Goal: Information Seeking & Learning: Learn about a topic

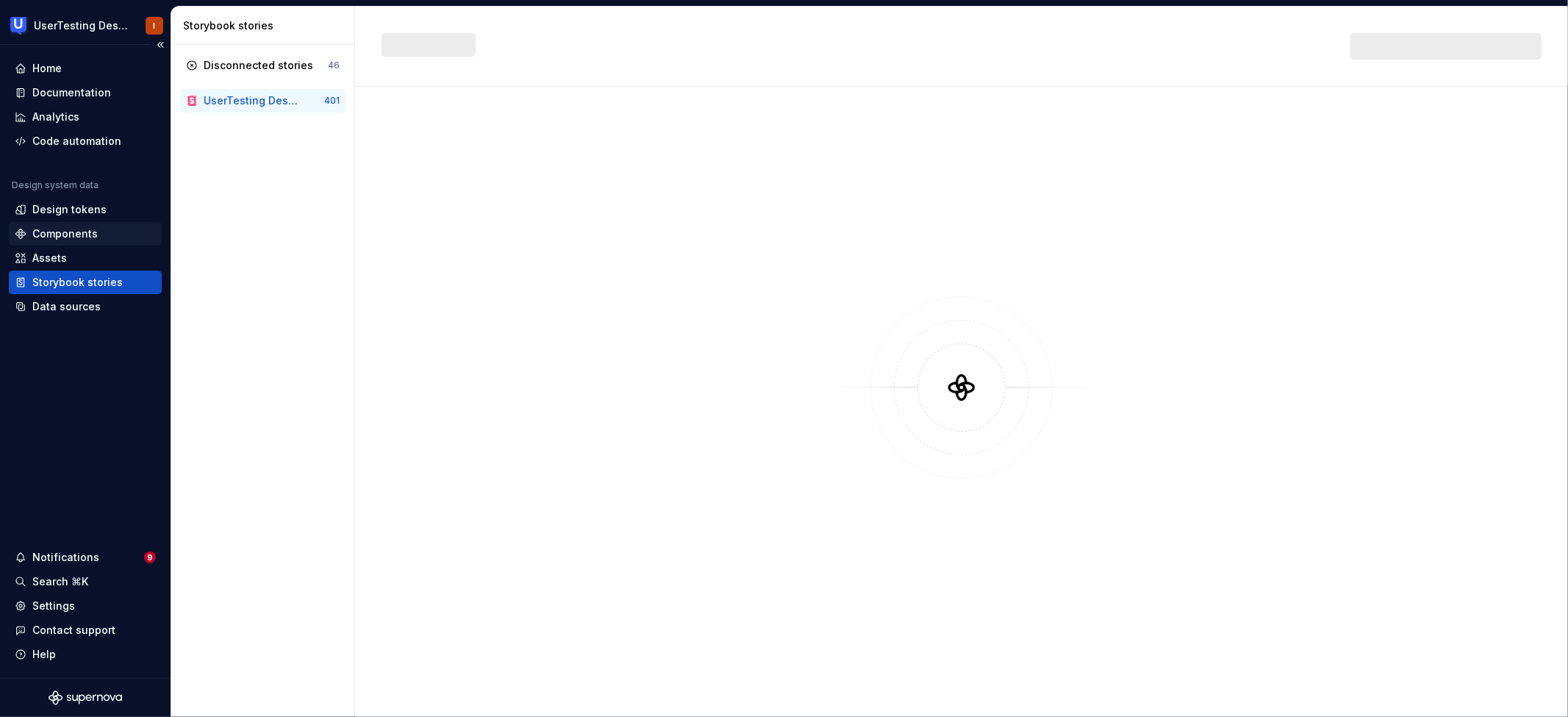
click at [66, 227] on div "Components" at bounding box center [65, 234] width 66 height 15
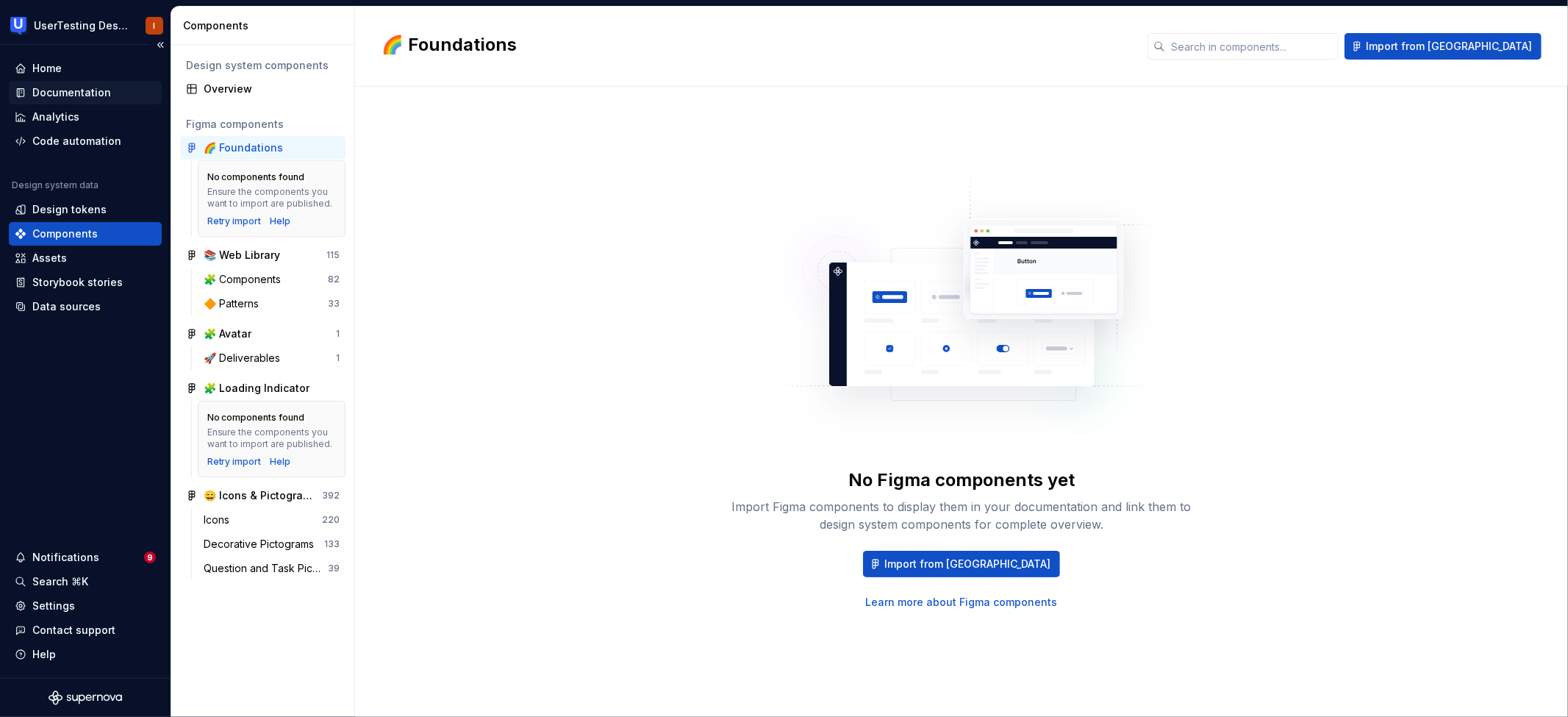
click at [101, 94] on div "Documentation" at bounding box center [71, 93] width 79 height 15
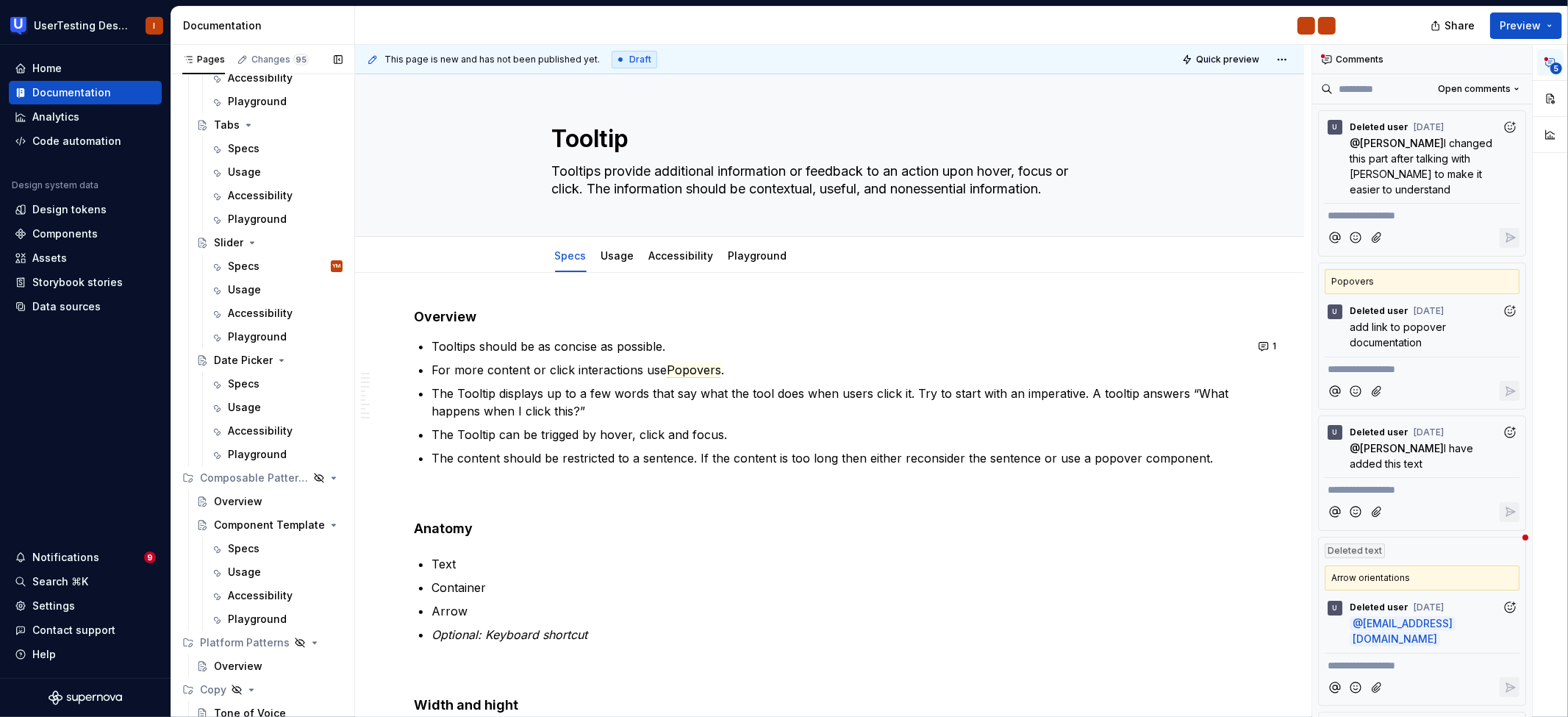
scroll to position [2351, 0]
click at [262, 255] on div "Specs YM" at bounding box center [286, 262] width 115 height 21
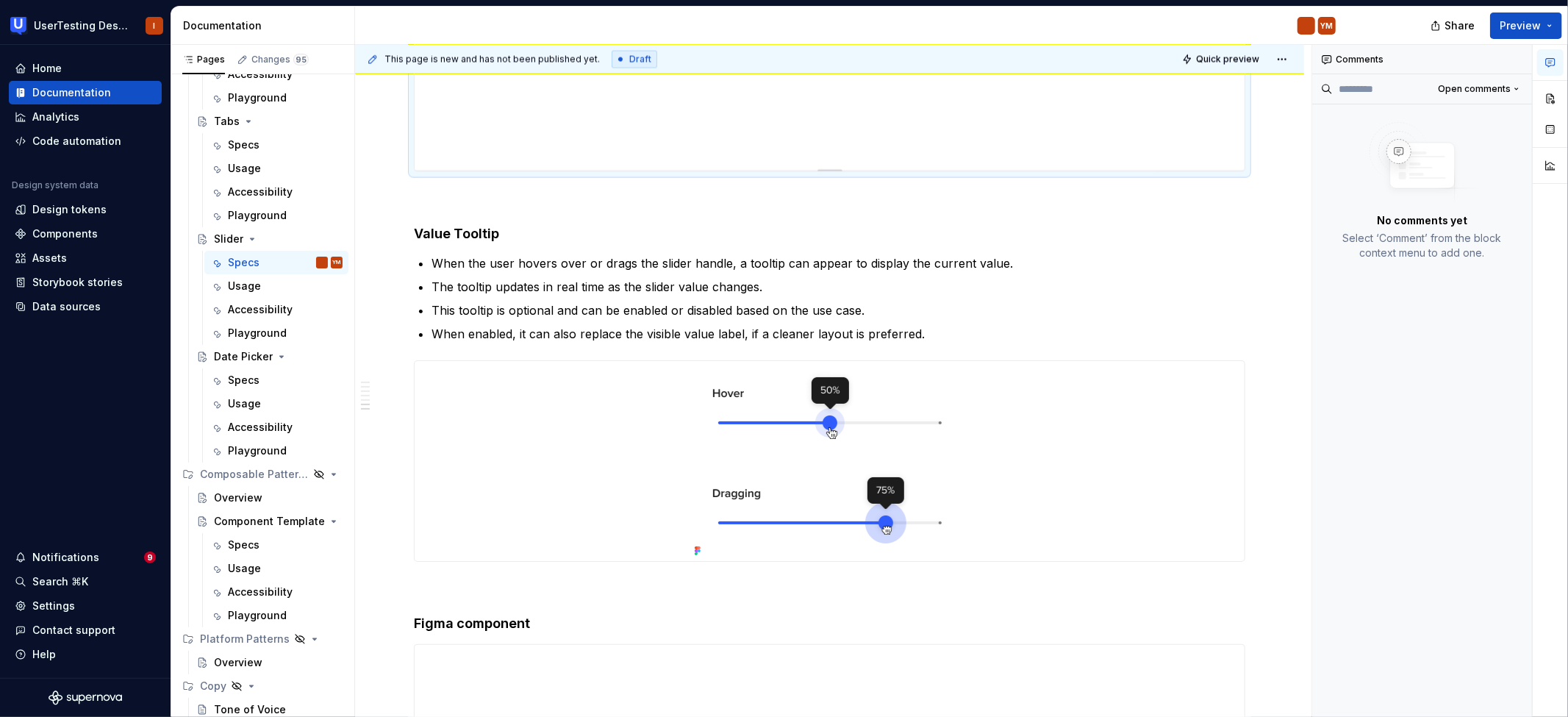
scroll to position [2112, 0]
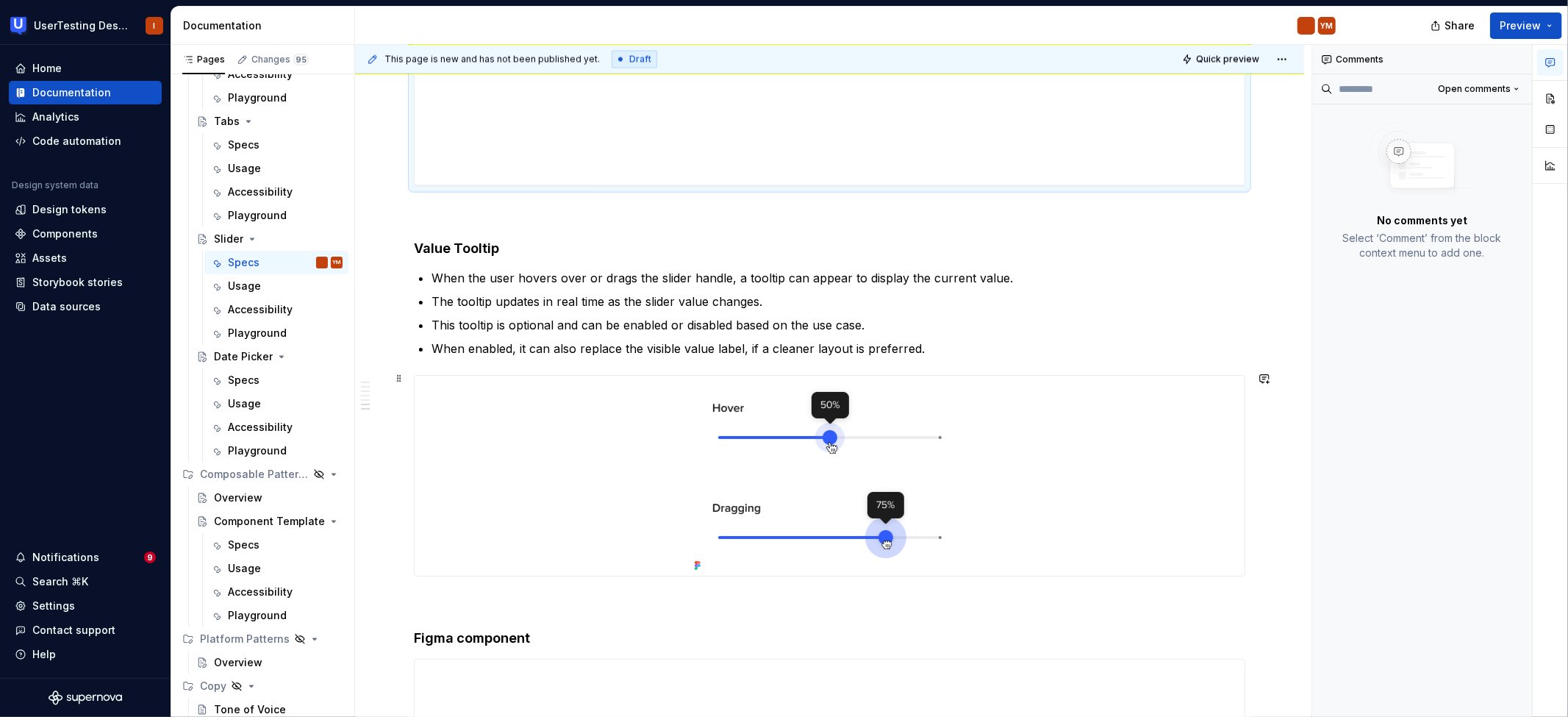
click at [833, 439] on img at bounding box center [830, 476] width 282 height 200
click at [805, 295] on p "The tooltip updates in real time as the slider value changes." at bounding box center [838, 301] width 814 height 17
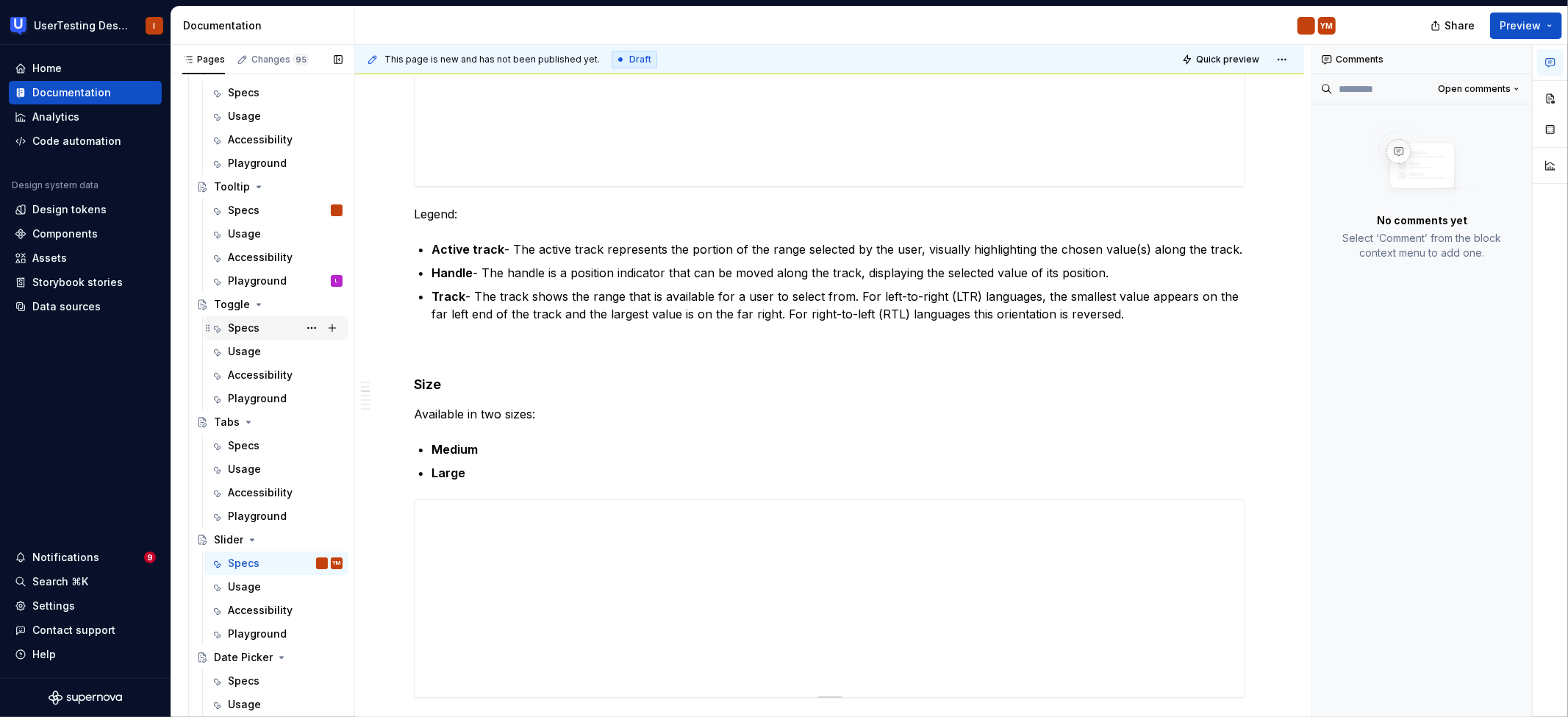
scroll to position [2047, 0]
click at [239, 223] on div "Specs" at bounding box center [286, 214] width 115 height 21
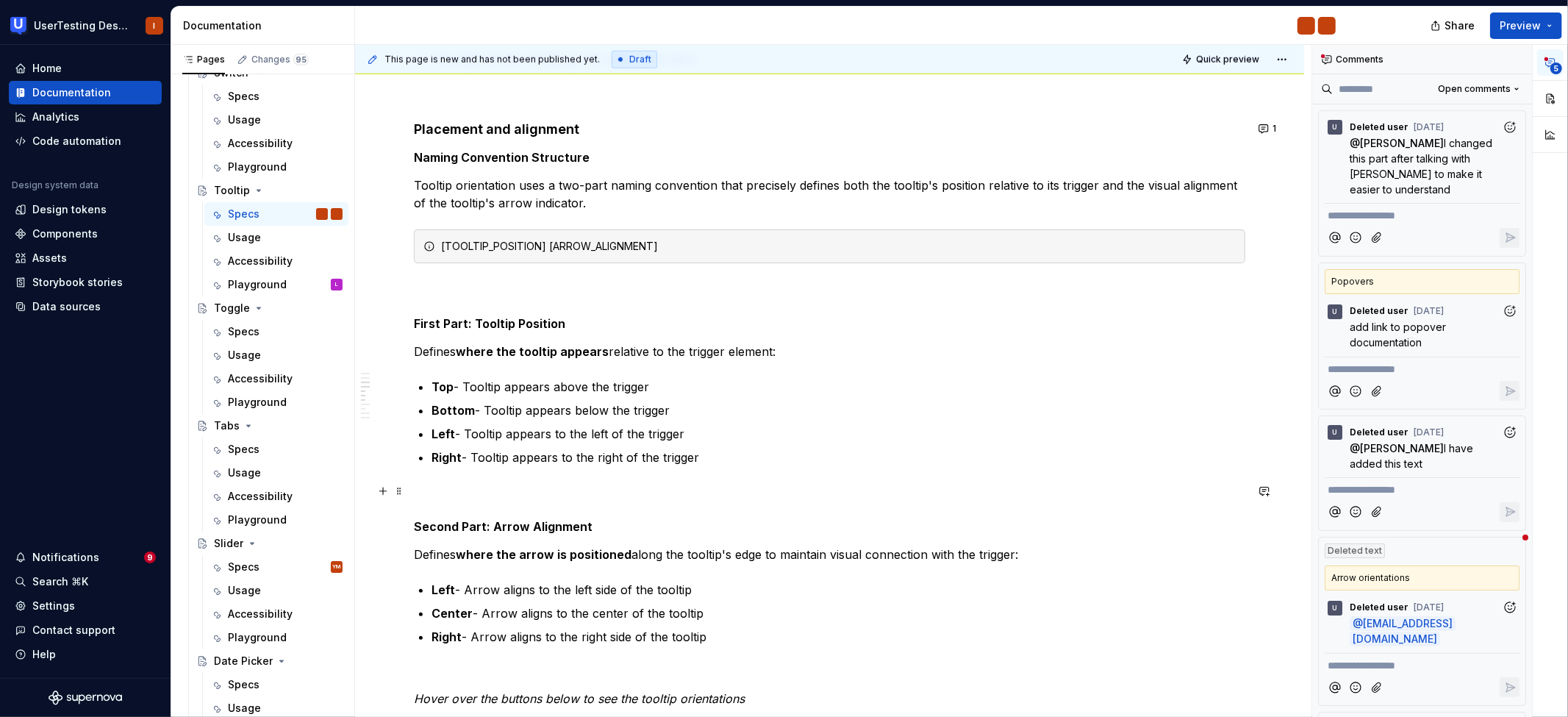
scroll to position [746, 0]
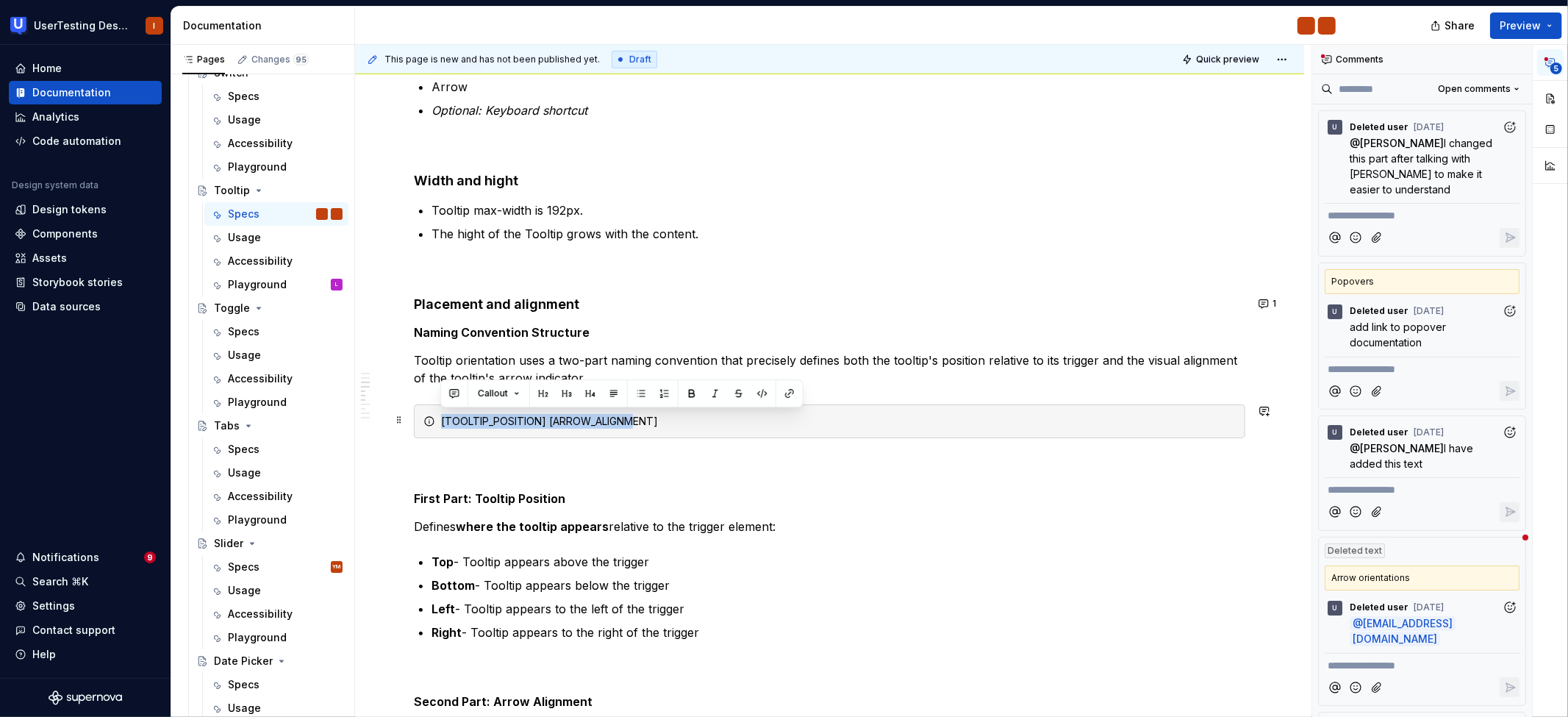
drag, startPoint x: 423, startPoint y: 419, endPoint x: 630, endPoint y: 420, distance: 207.0
click at [630, 420] on div "[TOOLTIP_POSITION] [ARROW_ALIGNMENT]" at bounding box center [829, 421] width 832 height 34
click at [781, 459] on p at bounding box center [829, 464] width 832 height 17
click at [680, 433] on div "[TOOLTIP_POSITION] [ARROW_ALIGNMENT]" at bounding box center [829, 421] width 832 height 34
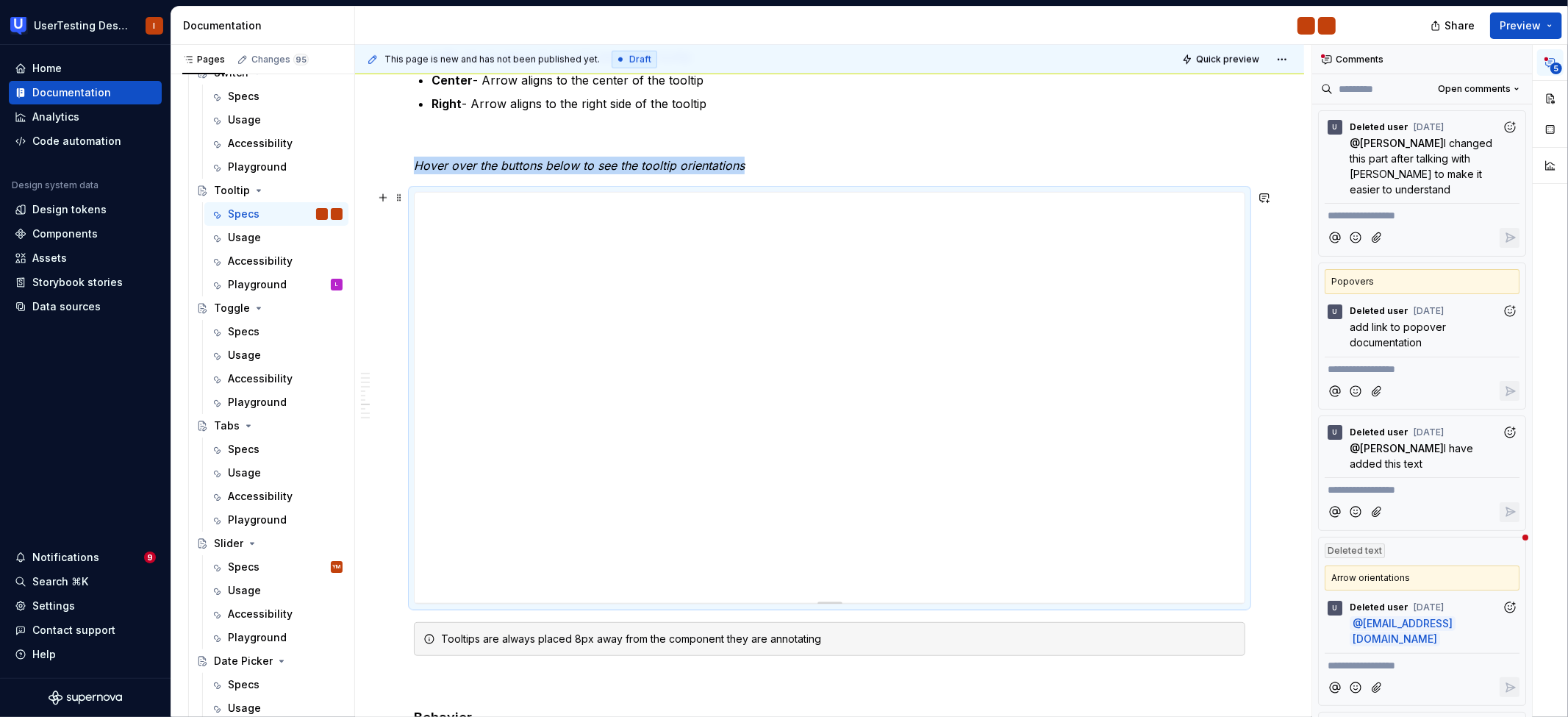
scroll to position [1444, 0]
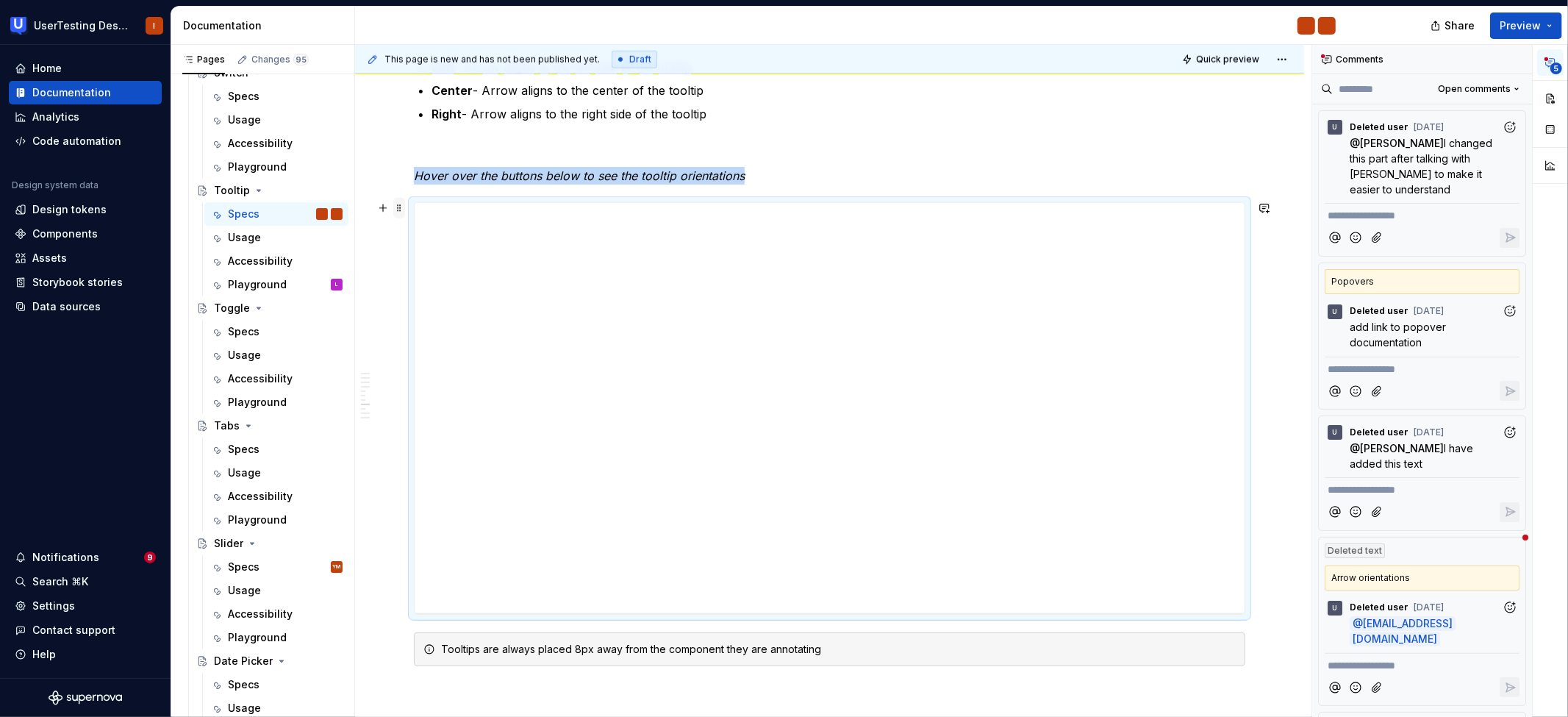
click at [399, 206] on span at bounding box center [399, 208] width 11 height 21
click at [461, 153] on p at bounding box center [829, 149] width 832 height 17
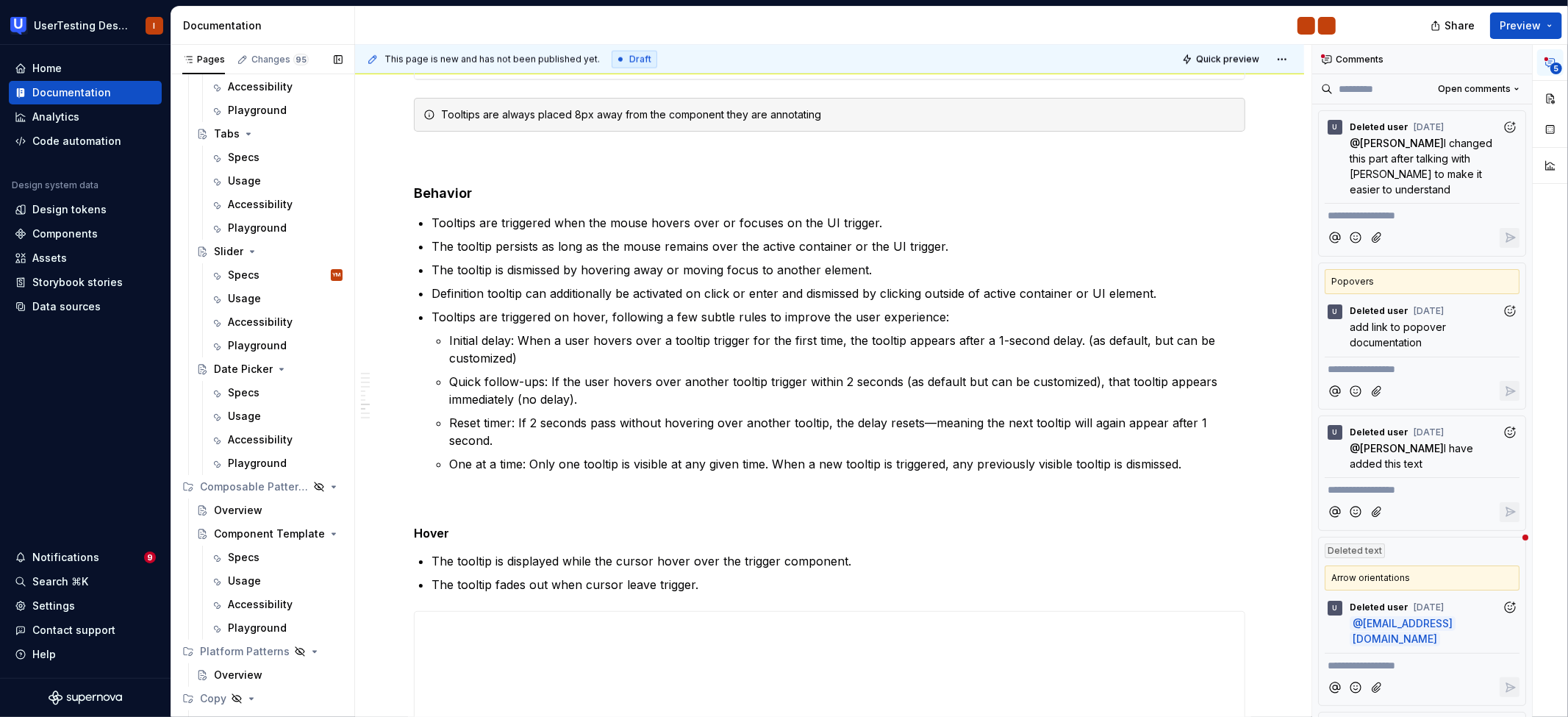
scroll to position [2339, 0]
click at [263, 281] on div "Specs YM" at bounding box center [286, 274] width 115 height 21
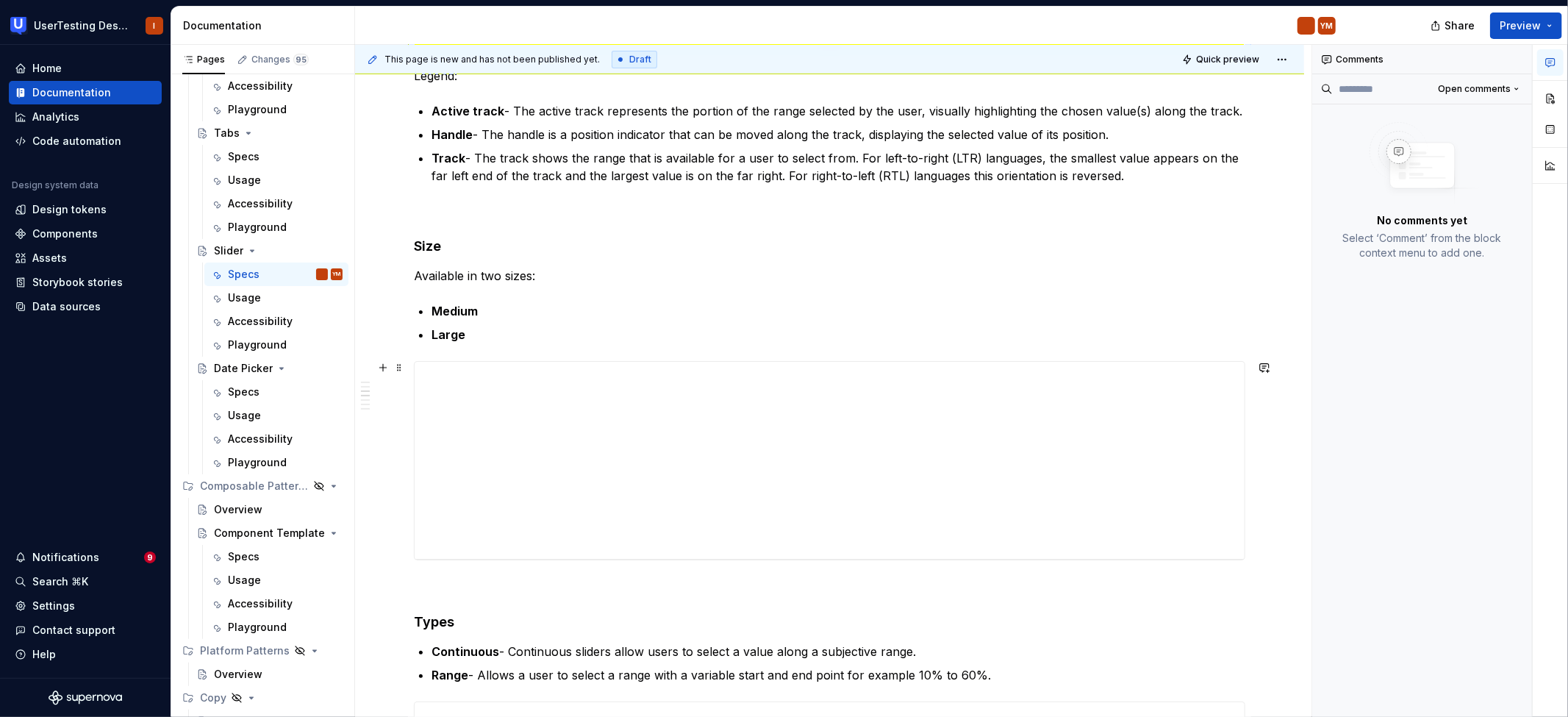
scroll to position [526, 0]
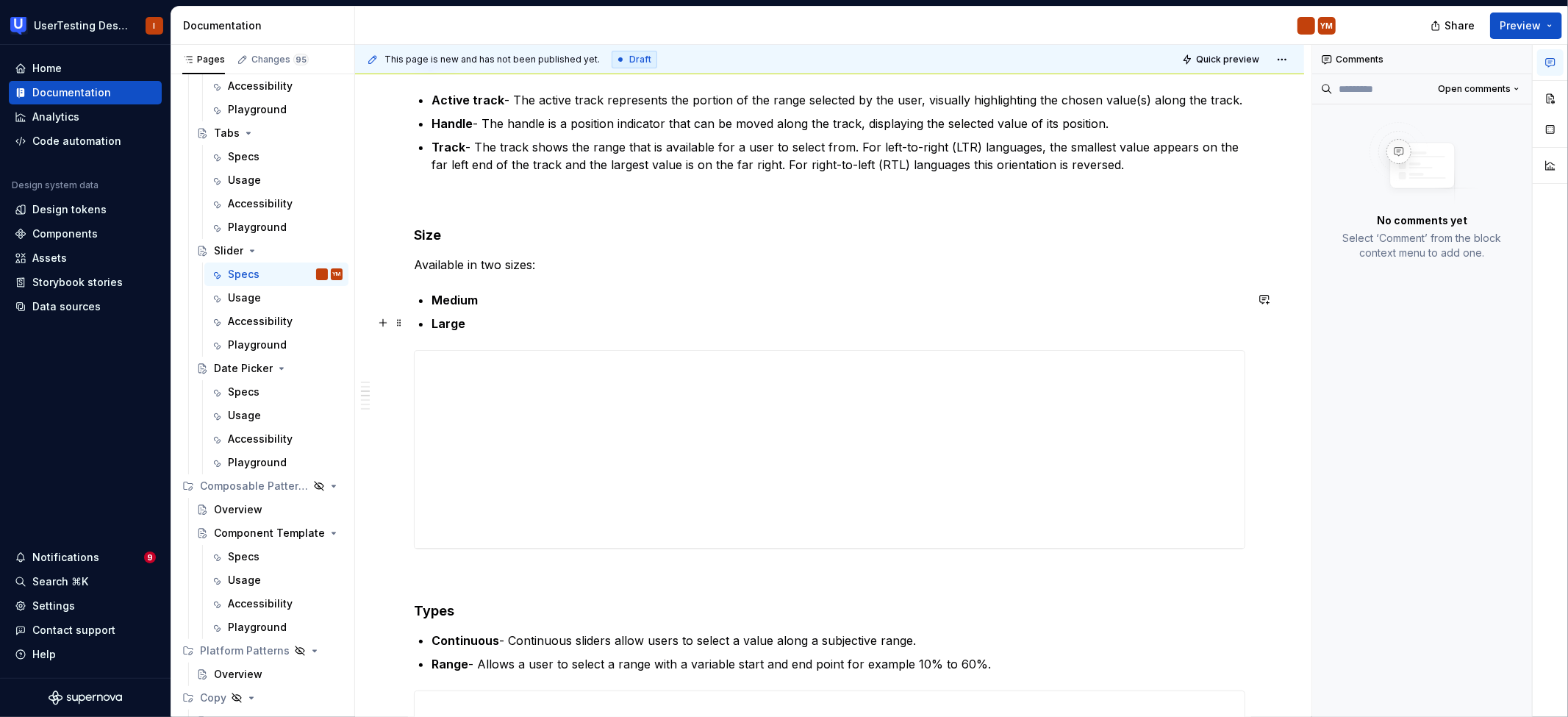
click at [724, 241] on h4 "Size" at bounding box center [829, 235] width 832 height 17
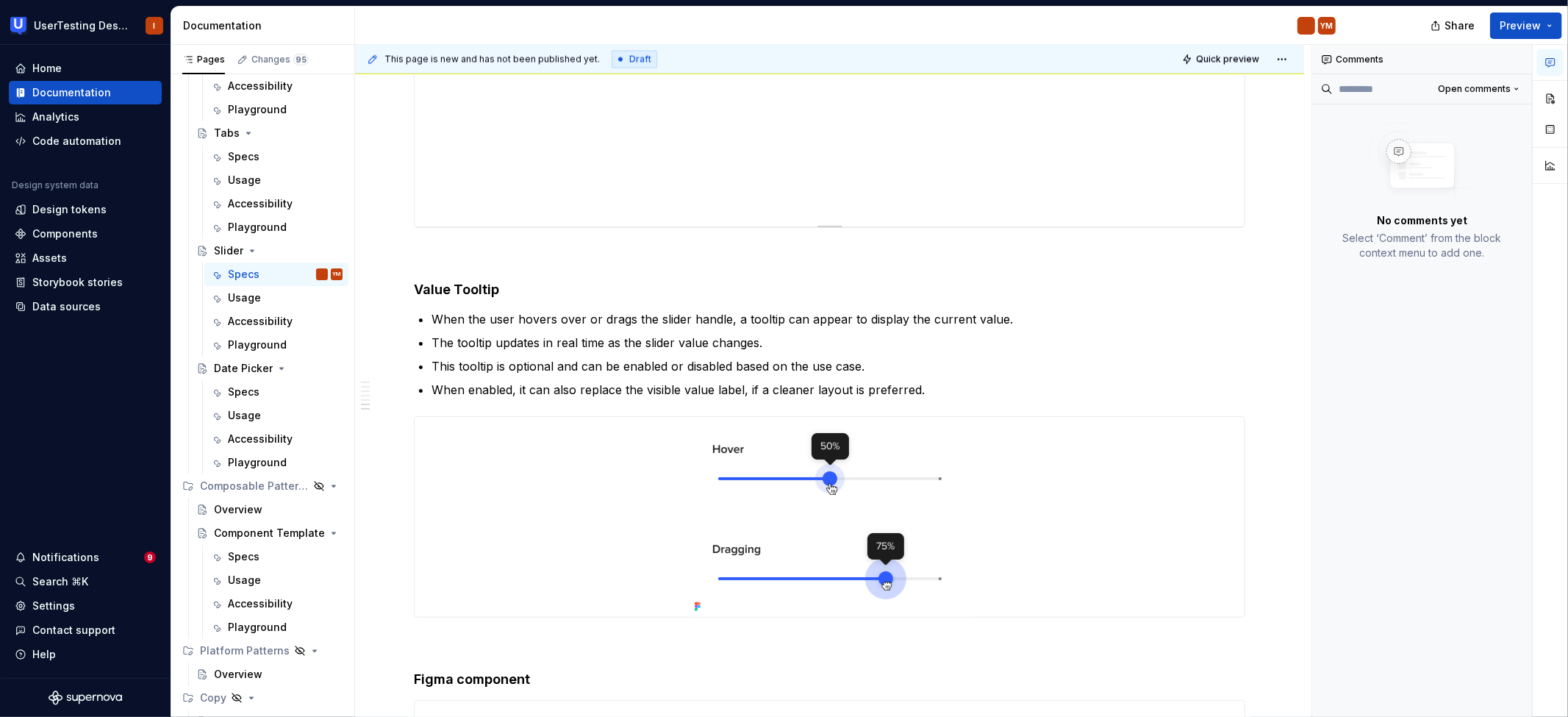
scroll to position [2115, 0]
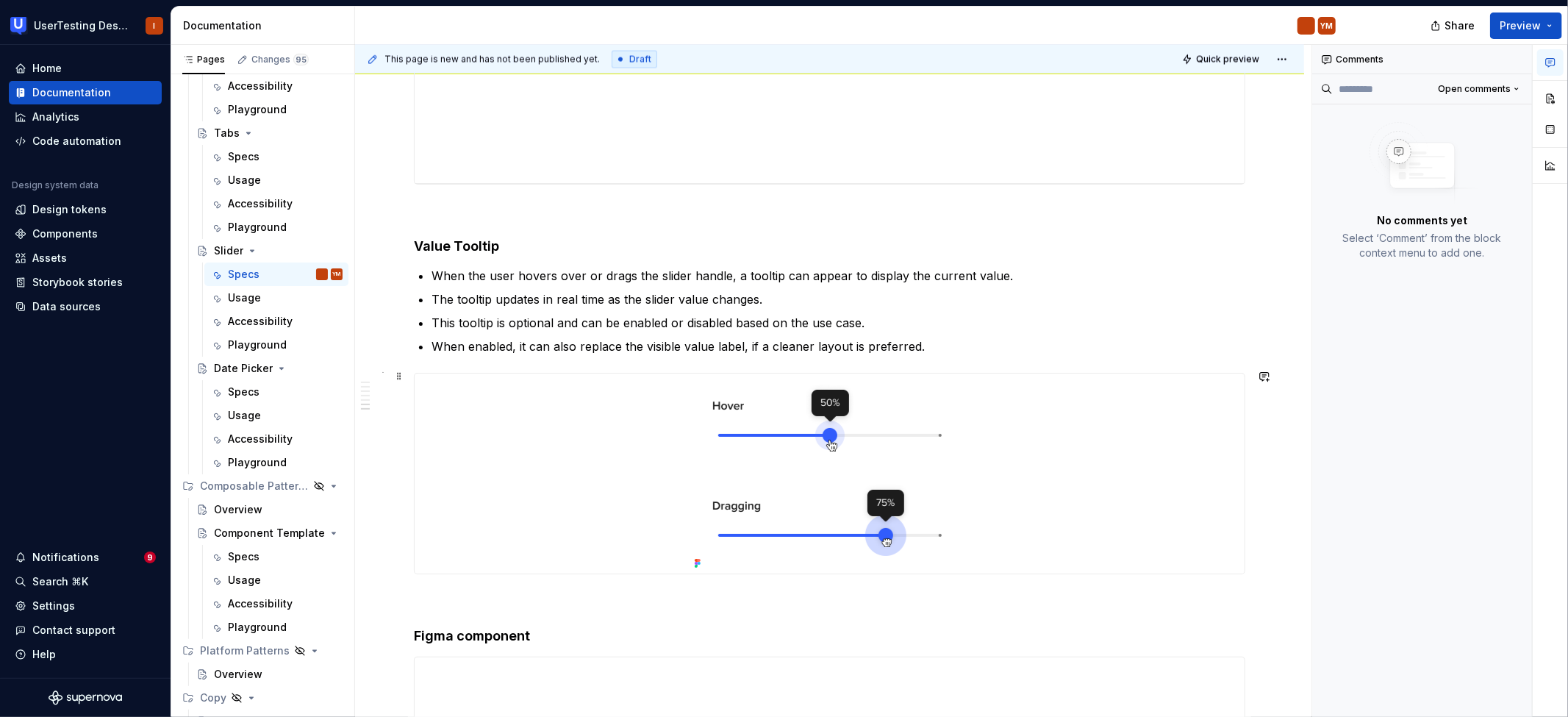
click at [552, 421] on div at bounding box center [829, 474] width 830 height 200
click at [1026, 291] on p "The tooltip updates in real time as the slider value changes." at bounding box center [838, 299] width 814 height 17
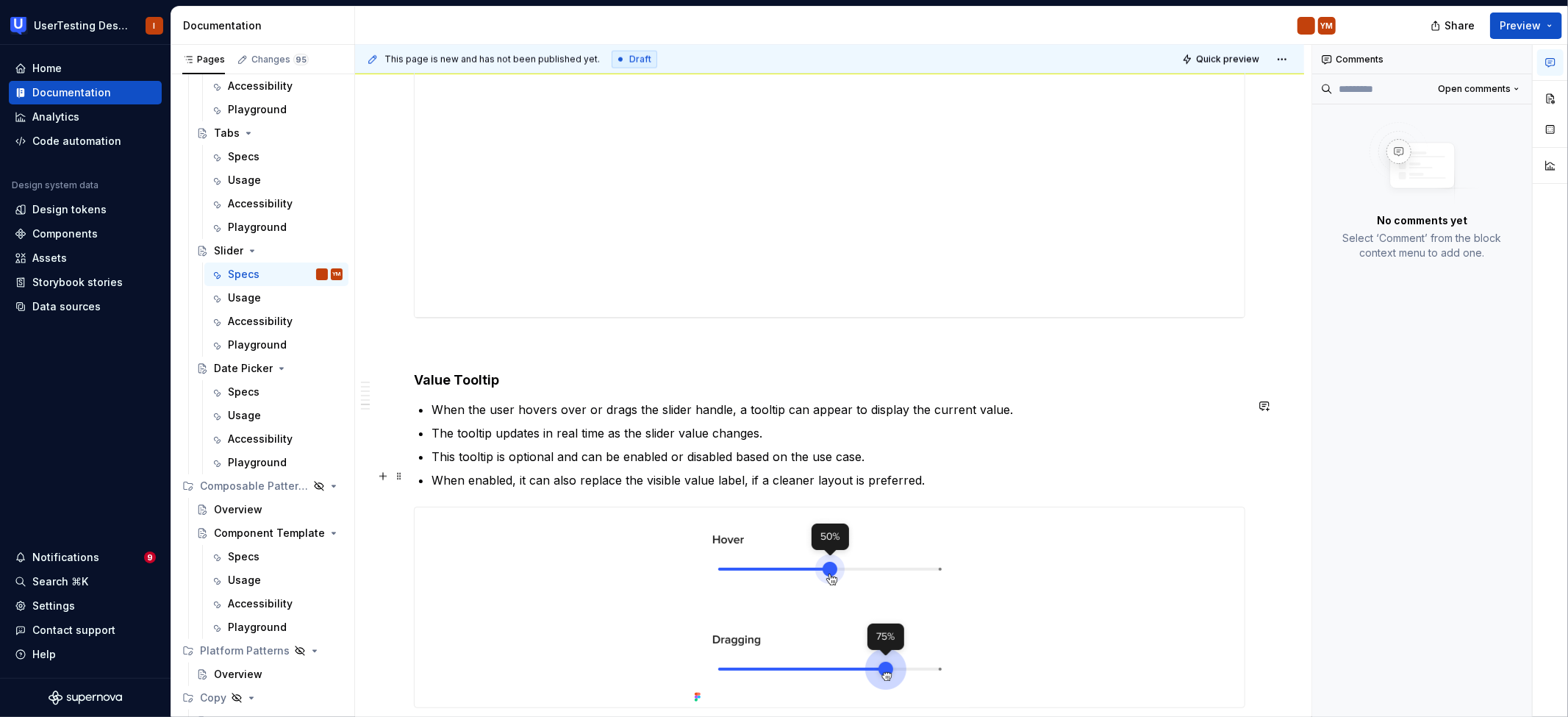
scroll to position [1980, 0]
click at [1045, 406] on p "When the user hovers over or drags the slider handle, a tooltip can appear to d…" at bounding box center [838, 410] width 814 height 17
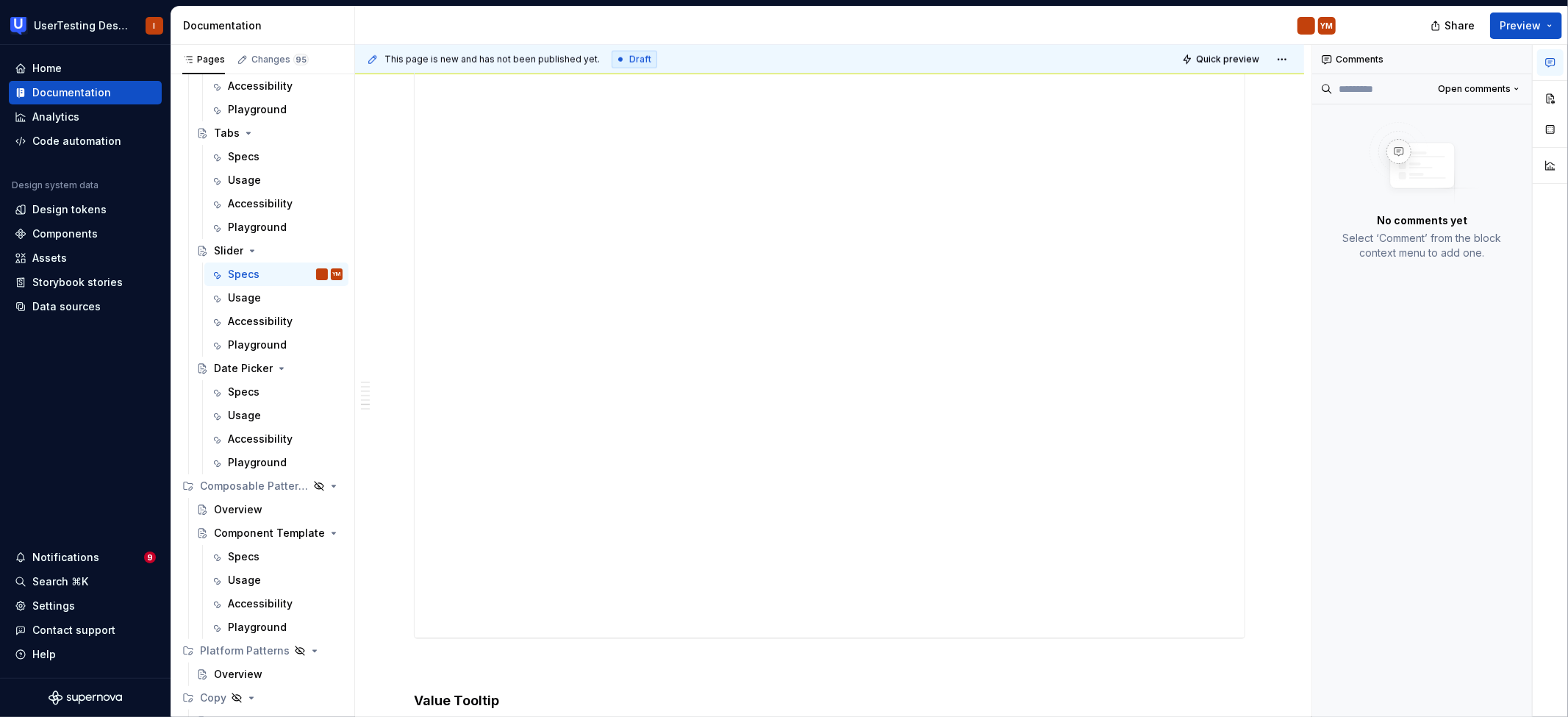
scroll to position [1660, 0]
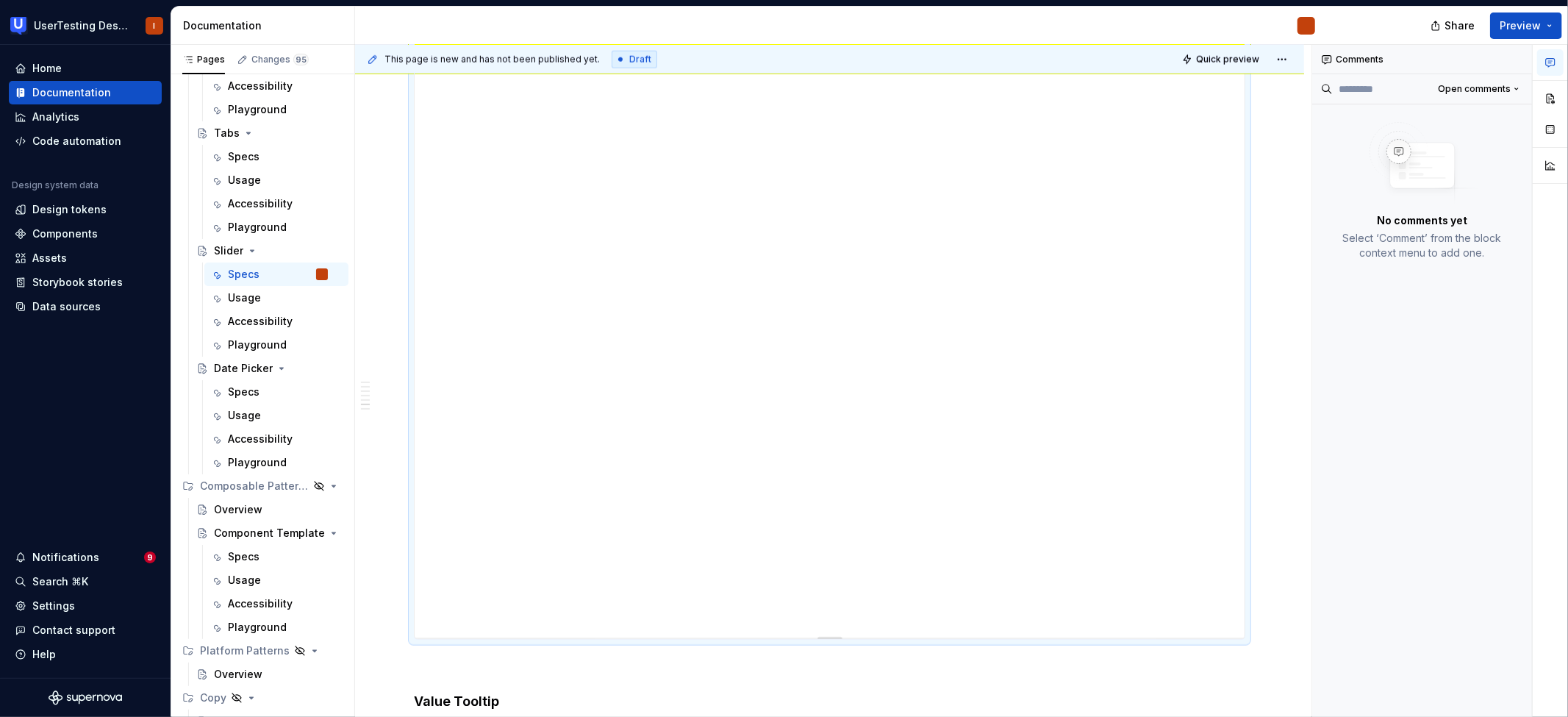
type textarea "*"
